Goal: Information Seeking & Learning: Learn about a topic

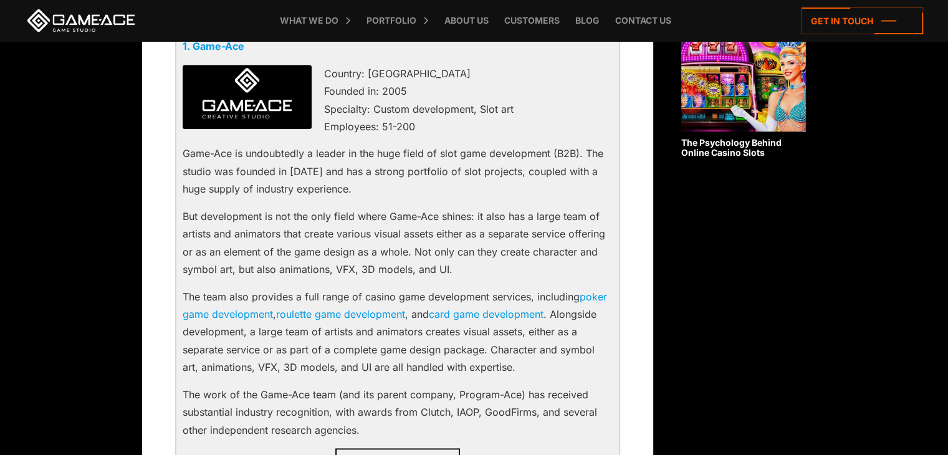
scroll to position [870, 0]
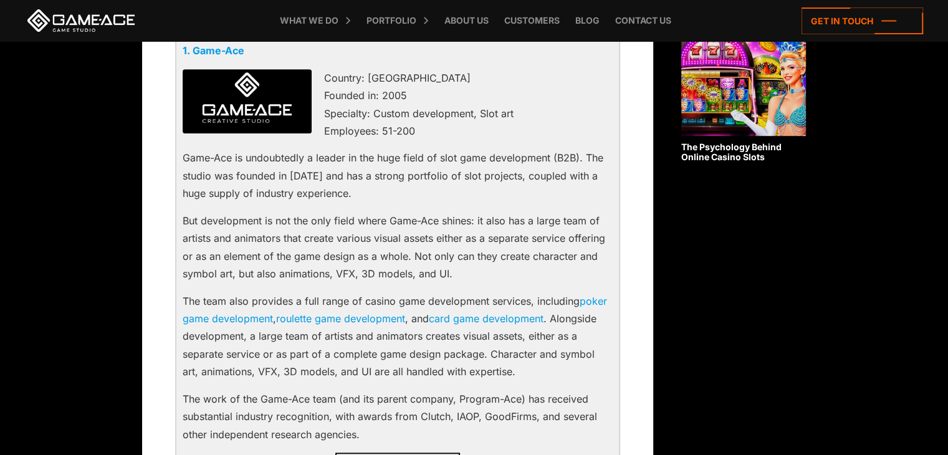
click at [446, 136] on p "Country: [GEOGRAPHIC_DATA] Founded in: 2005 Specialty: Custom development, Slot…" at bounding box center [398, 104] width 430 height 71
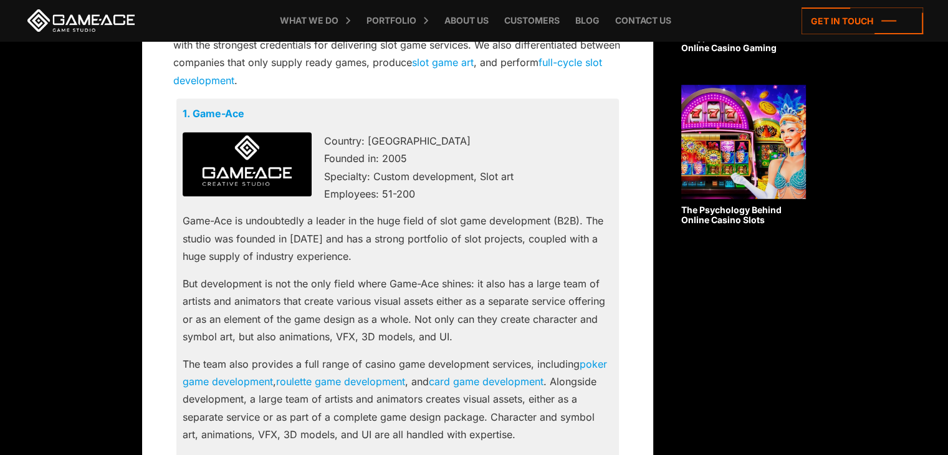
scroll to position [806, 0]
drag, startPoint x: 247, startPoint y: 108, endPoint x: 183, endPoint y: 113, distance: 64.4
click at [183, 113] on p "1. Game-Ace" at bounding box center [398, 113] width 430 height 17
copy link "1. Game-Ace"
click at [458, 165] on p "Country: [GEOGRAPHIC_DATA] Founded in: 2005 Specialty: Custom development, Slot…" at bounding box center [398, 168] width 430 height 71
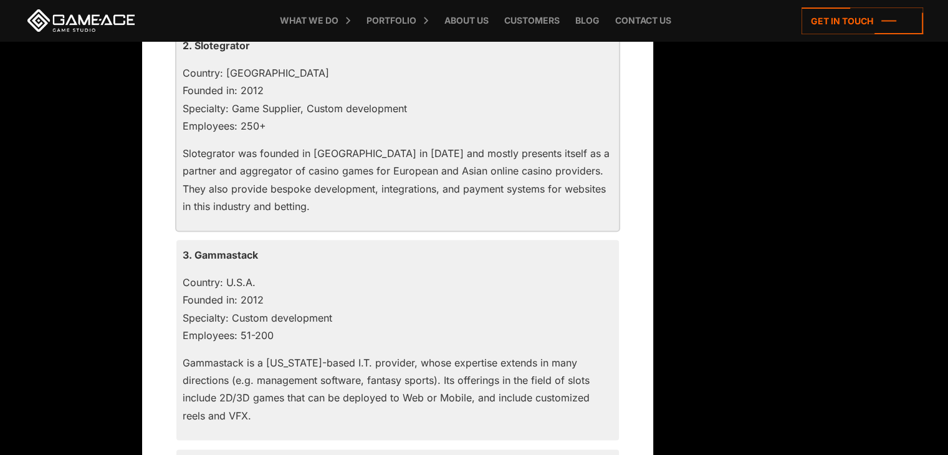
scroll to position [1343, 0]
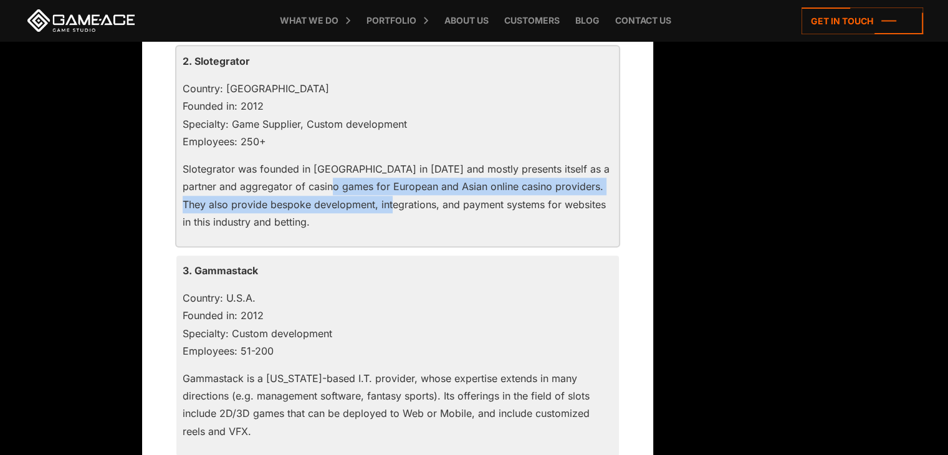
drag, startPoint x: 339, startPoint y: 194, endPoint x: 403, endPoint y: 199, distance: 64.4
click at [403, 199] on p "Slotegrator was founded in [GEOGRAPHIC_DATA] in [DATE] and mostly presents itse…" at bounding box center [398, 195] width 430 height 71
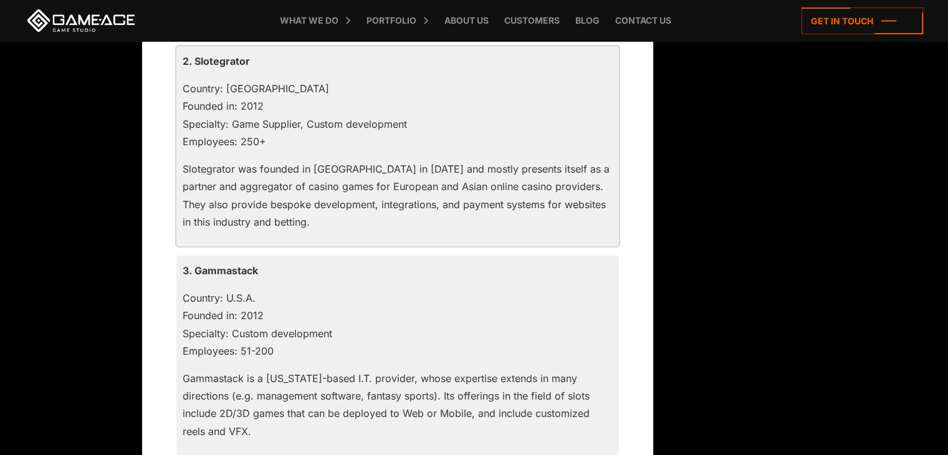
click at [355, 232] on div "2. Slotegrator Country: [GEOGRAPHIC_DATA] Founded in: 2012 Specialty: Game Supp…" at bounding box center [397, 146] width 443 height 200
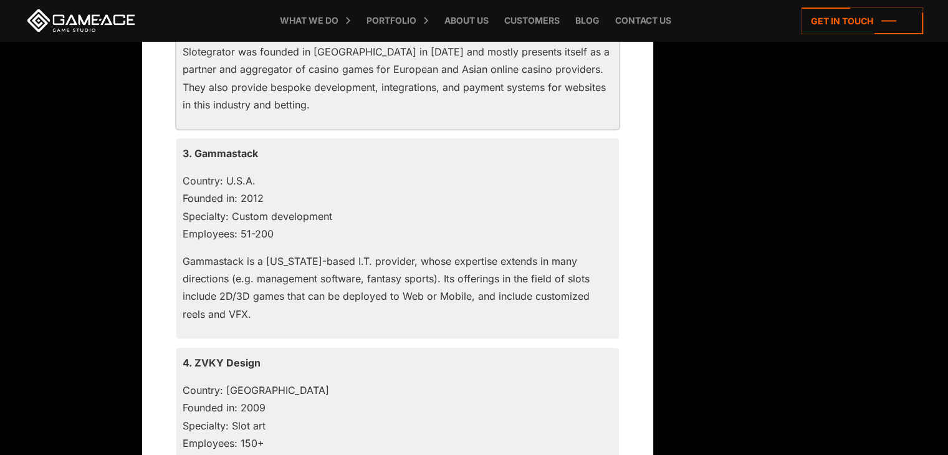
scroll to position [1478, 0]
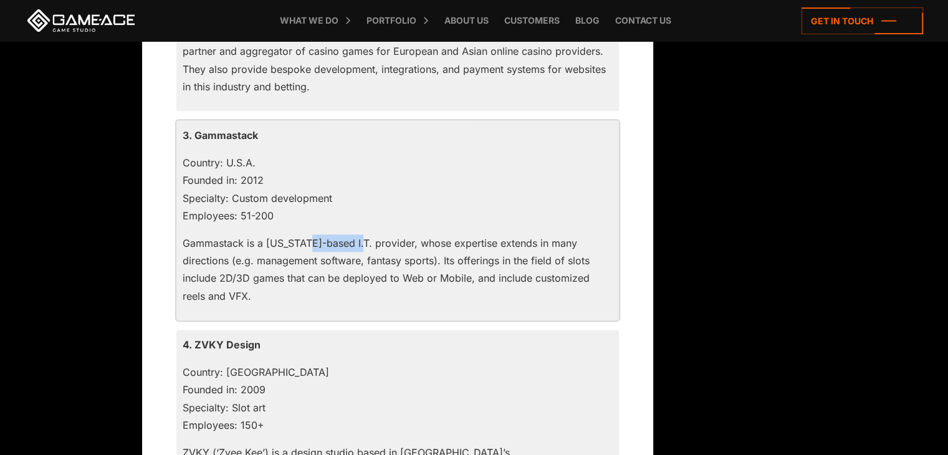
drag, startPoint x: 309, startPoint y: 247, endPoint x: 359, endPoint y: 249, distance: 49.9
click at [359, 249] on p "Gammastack is a [US_STATE]-based I.T. provider, whose expertise extends in many…" at bounding box center [398, 269] width 430 height 71
click at [278, 302] on p "Gammastack is a [US_STATE]-based I.T. provider, whose expertise extends in many…" at bounding box center [398, 269] width 430 height 71
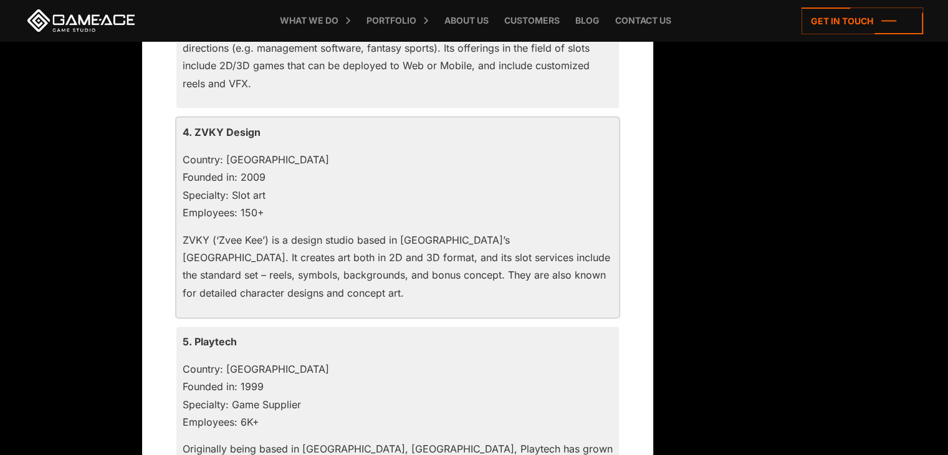
scroll to position [1692, 0]
drag, startPoint x: 255, startPoint y: 248, endPoint x: 291, endPoint y: 256, distance: 37.1
click at [291, 256] on p "ZVKY (‘Zvee Kee’) is a design studio based in [GEOGRAPHIC_DATA]’s [GEOGRAPHIC_D…" at bounding box center [398, 265] width 430 height 71
click at [315, 208] on p "Country: [GEOGRAPHIC_DATA] Founded in: 2009 Specialty: Slot art Employees: 150+" at bounding box center [398, 185] width 430 height 71
drag, startPoint x: 300, startPoint y: 209, endPoint x: 253, endPoint y: 166, distance: 64.0
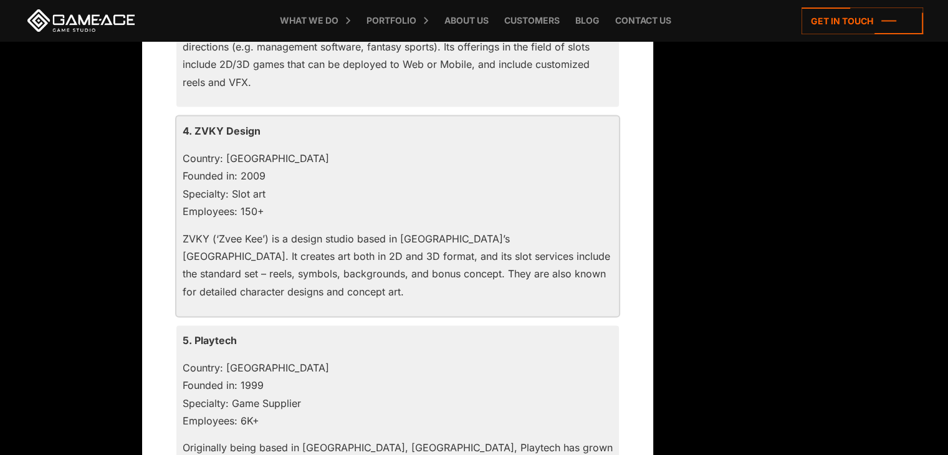
click at [253, 166] on p "Country: [GEOGRAPHIC_DATA] Founded in: 2009 Specialty: Slot art Employees: 150+" at bounding box center [398, 185] width 430 height 71
click at [309, 292] on p "ZVKY (‘Zvee Kee’) is a design studio based in [GEOGRAPHIC_DATA]’s [GEOGRAPHIC_D…" at bounding box center [398, 265] width 430 height 71
drag, startPoint x: 423, startPoint y: 224, endPoint x: 499, endPoint y: 243, distance: 78.9
click at [499, 243] on div "4. ZVKY Design Country: [GEOGRAPHIC_DATA] Founded in: 2009 Specialty: Slot art …" at bounding box center [397, 216] width 443 height 200
click at [441, 266] on p "ZVKY (‘Zvee Kee’) is a design studio based in [GEOGRAPHIC_DATA]’s [GEOGRAPHIC_D…" at bounding box center [398, 265] width 430 height 71
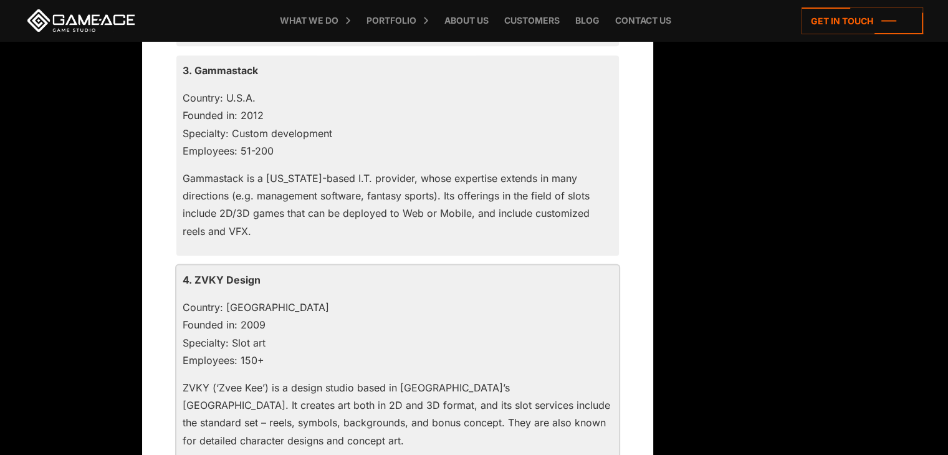
scroll to position [1534, 0]
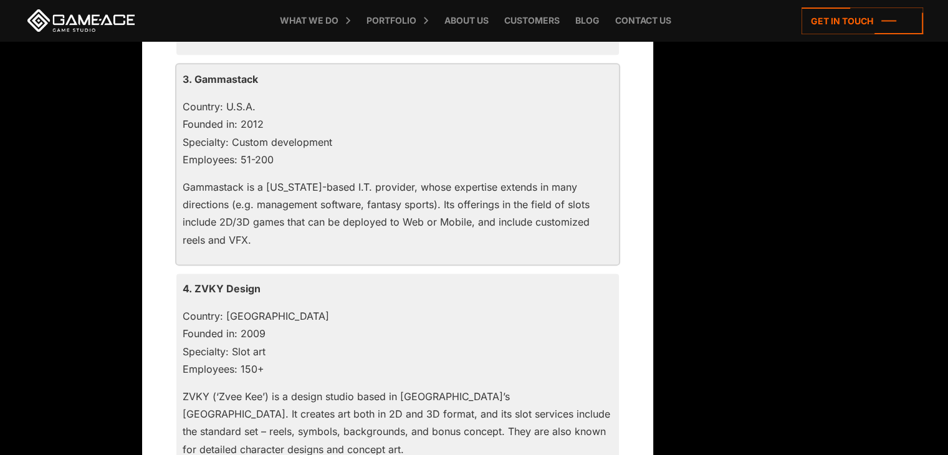
click at [367, 244] on p "Gammastack is a [US_STATE]-based I.T. provider, whose expertise extends in many…" at bounding box center [398, 213] width 430 height 71
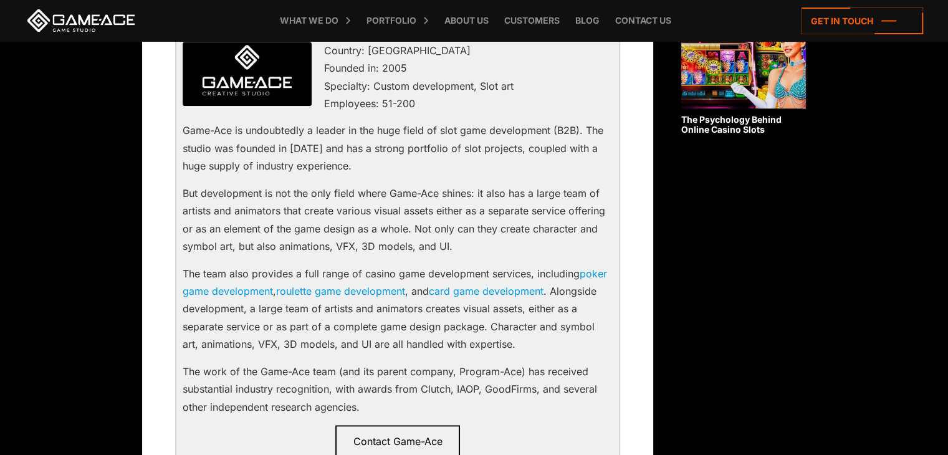
scroll to position [898, 0]
drag, startPoint x: 483, startPoint y: 189, endPoint x: 535, endPoint y: 191, distance: 51.8
click at [535, 191] on p "But development is not the only field where Game-Ace shines: it also has a larg…" at bounding box center [398, 219] width 430 height 71
click at [437, 220] on p "But development is not the only field where Game-Ace shines: it also has a larg…" at bounding box center [398, 219] width 430 height 71
drag, startPoint x: 336, startPoint y: 213, endPoint x: 379, endPoint y: 213, distance: 43.0
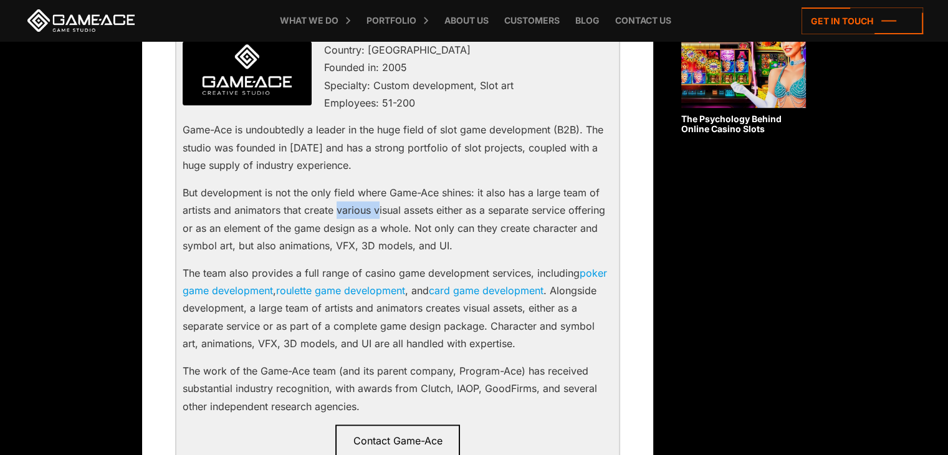
click at [379, 213] on p "But development is not the only field where Game-Ace shines: it also has a larg…" at bounding box center [398, 219] width 430 height 71
click at [395, 223] on p "But development is not the only field where Game-Ace shines: it also has a larg…" at bounding box center [398, 219] width 430 height 71
drag, startPoint x: 419, startPoint y: 208, endPoint x: 459, endPoint y: 213, distance: 40.8
click at [459, 213] on p "But development is not the only field where Game-Ace shines: it also has a larg…" at bounding box center [398, 219] width 430 height 71
click at [463, 226] on p "But development is not the only field where Game-Ace shines: it also has a larg…" at bounding box center [398, 219] width 430 height 71
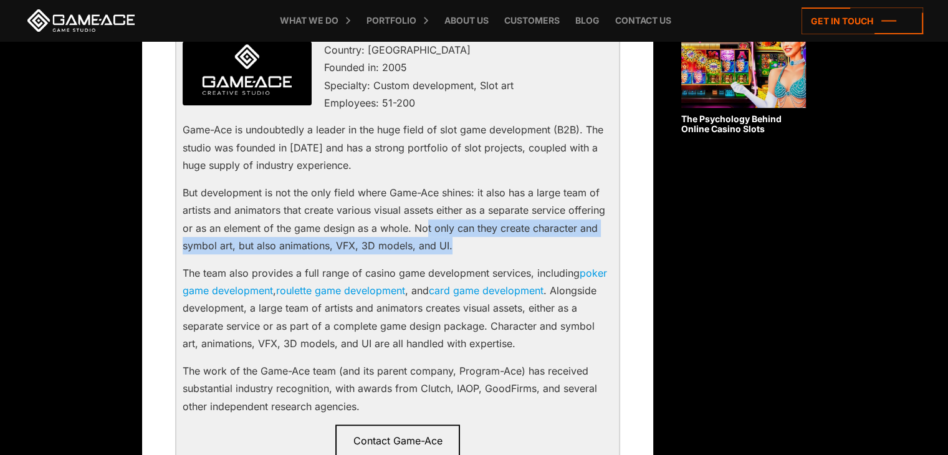
drag, startPoint x: 465, startPoint y: 238, endPoint x: 423, endPoint y: 226, distance: 44.2
click at [423, 226] on p "But development is not the only field where Game-Ace shines: it also has a larg…" at bounding box center [398, 219] width 430 height 71
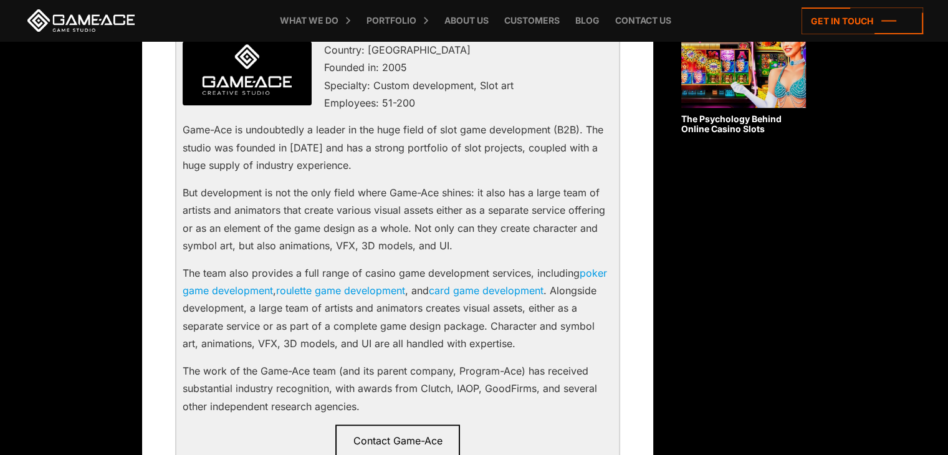
click at [327, 218] on p "But development is not the only field where Game-Ace shines: it also has a larg…" at bounding box center [398, 219] width 430 height 71
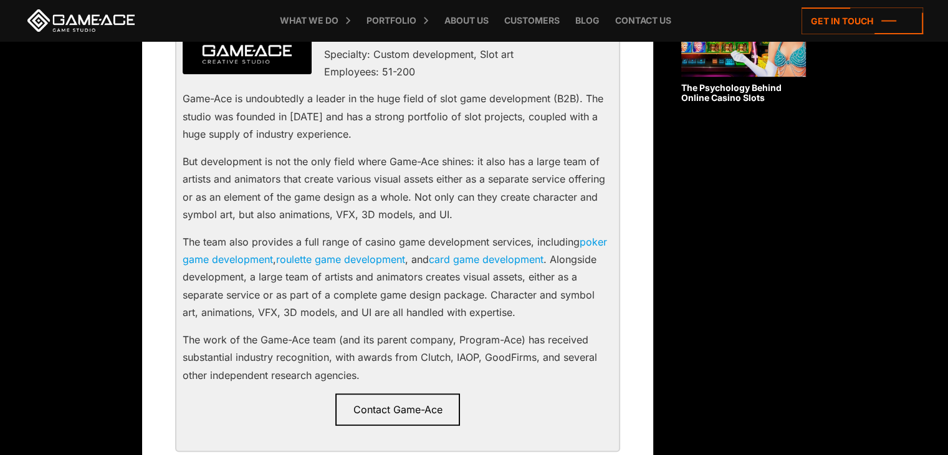
scroll to position [944, 0]
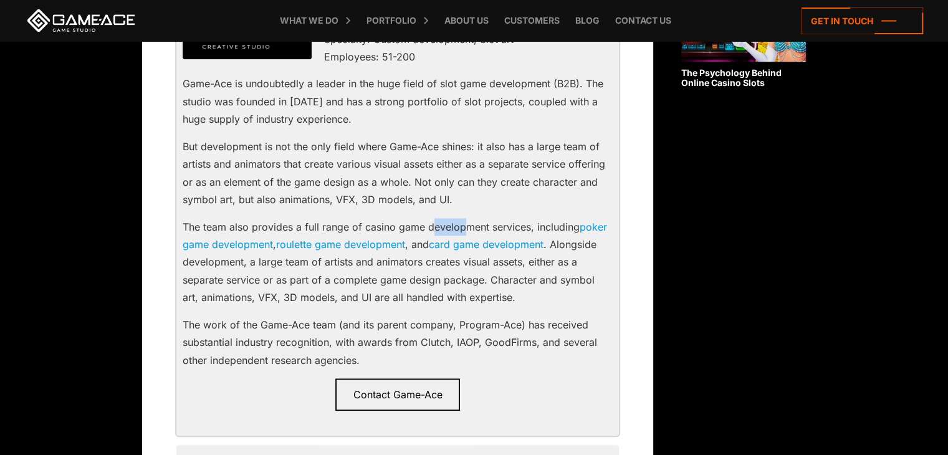
drag, startPoint x: 431, startPoint y: 229, endPoint x: 473, endPoint y: 225, distance: 42.6
click at [473, 225] on p "The team also provides a full range of casino game development services, includ…" at bounding box center [398, 262] width 430 height 89
click at [527, 259] on p "The team also provides a full range of casino game development services, includ…" at bounding box center [398, 262] width 430 height 89
